Goal: Navigation & Orientation: Find specific page/section

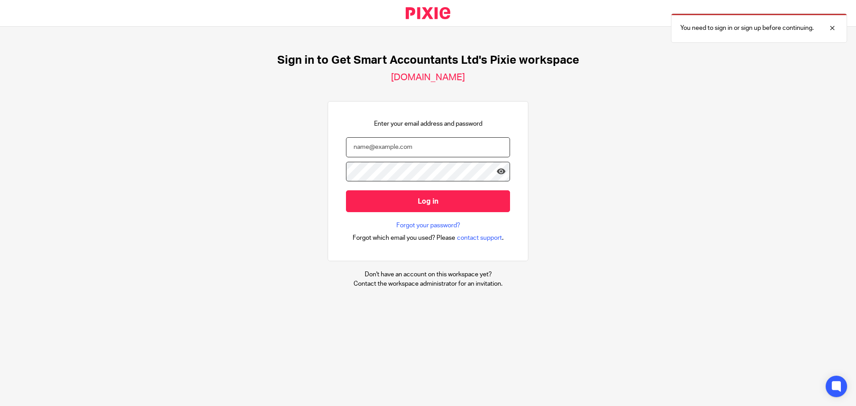
click at [401, 151] on input "email" at bounding box center [428, 147] width 164 height 20
click at [375, 146] on input "email" at bounding box center [428, 147] width 164 height 20
paste input "stephanie@getsmartaccountants.co.uk"
type input "stephanie@getsmartaccountants.co.uk"
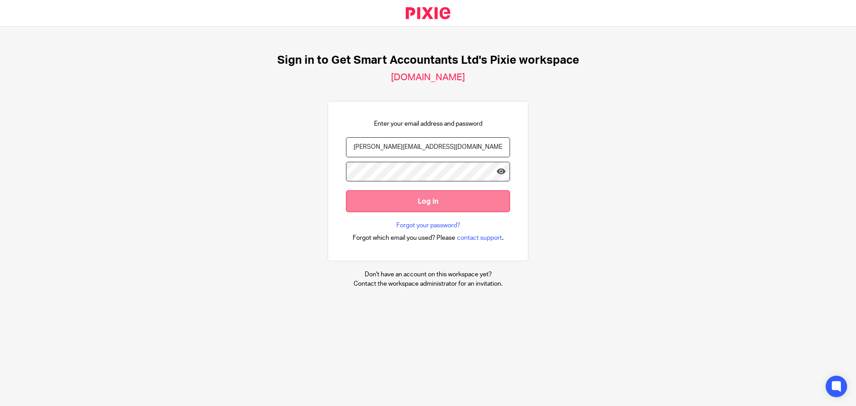
click at [390, 197] on input "Log in" at bounding box center [428, 201] width 164 height 22
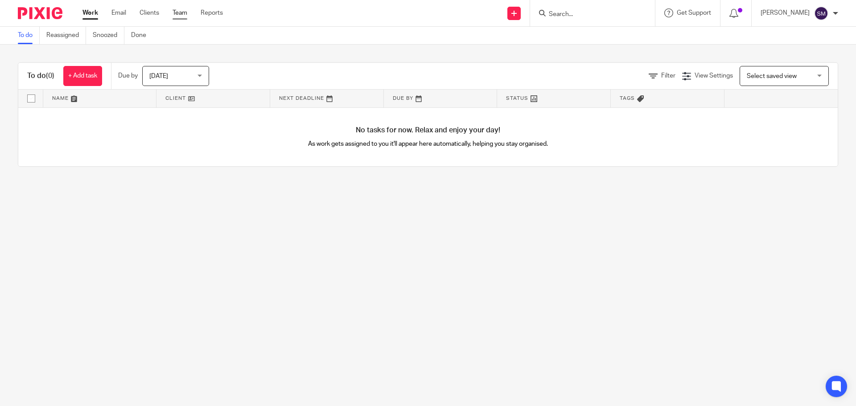
click at [185, 13] on link "Team" at bounding box center [180, 12] width 15 height 9
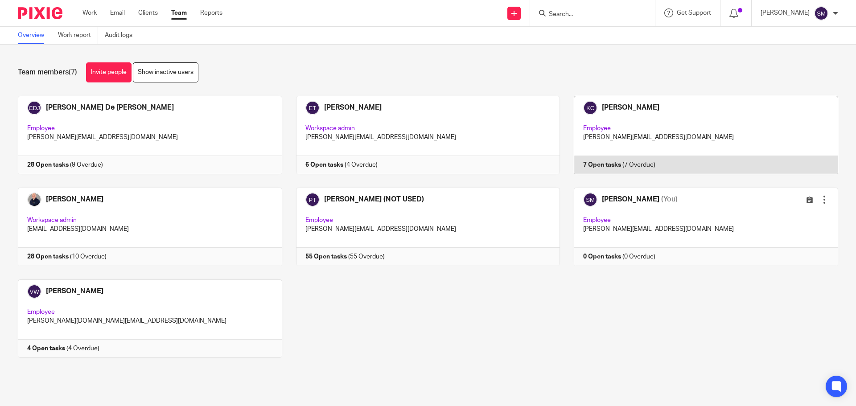
click at [595, 160] on link at bounding box center [699, 135] width 278 height 78
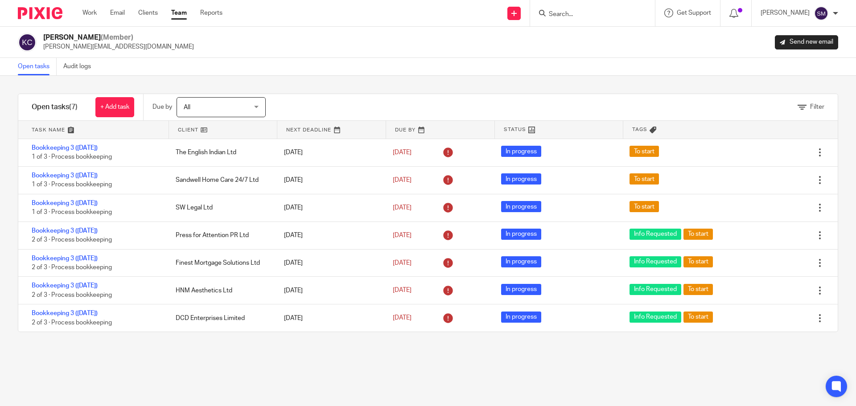
click at [187, 13] on link "Team" at bounding box center [179, 12] width 16 height 9
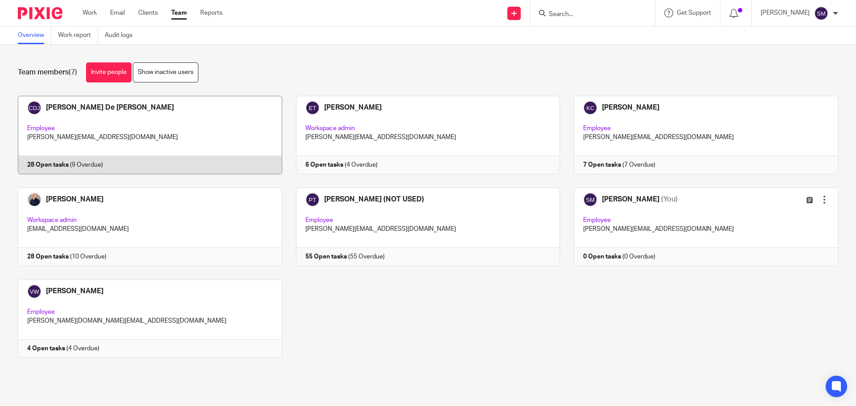
click at [41, 165] on link at bounding box center [143, 135] width 278 height 78
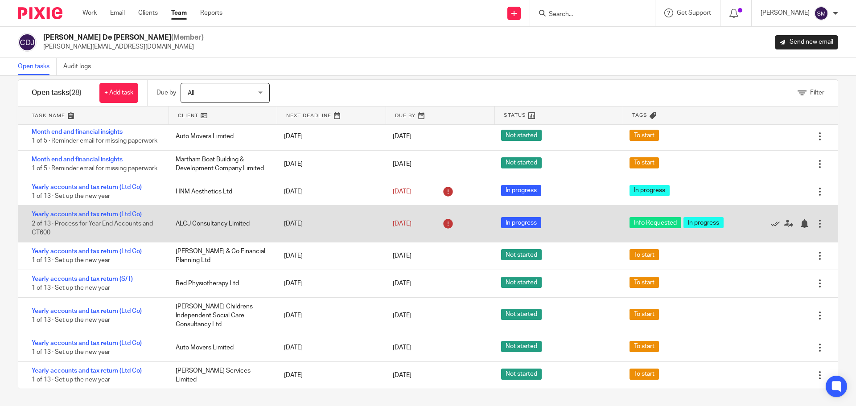
scroll to position [15, 0]
